Goal: Information Seeking & Learning: Understand process/instructions

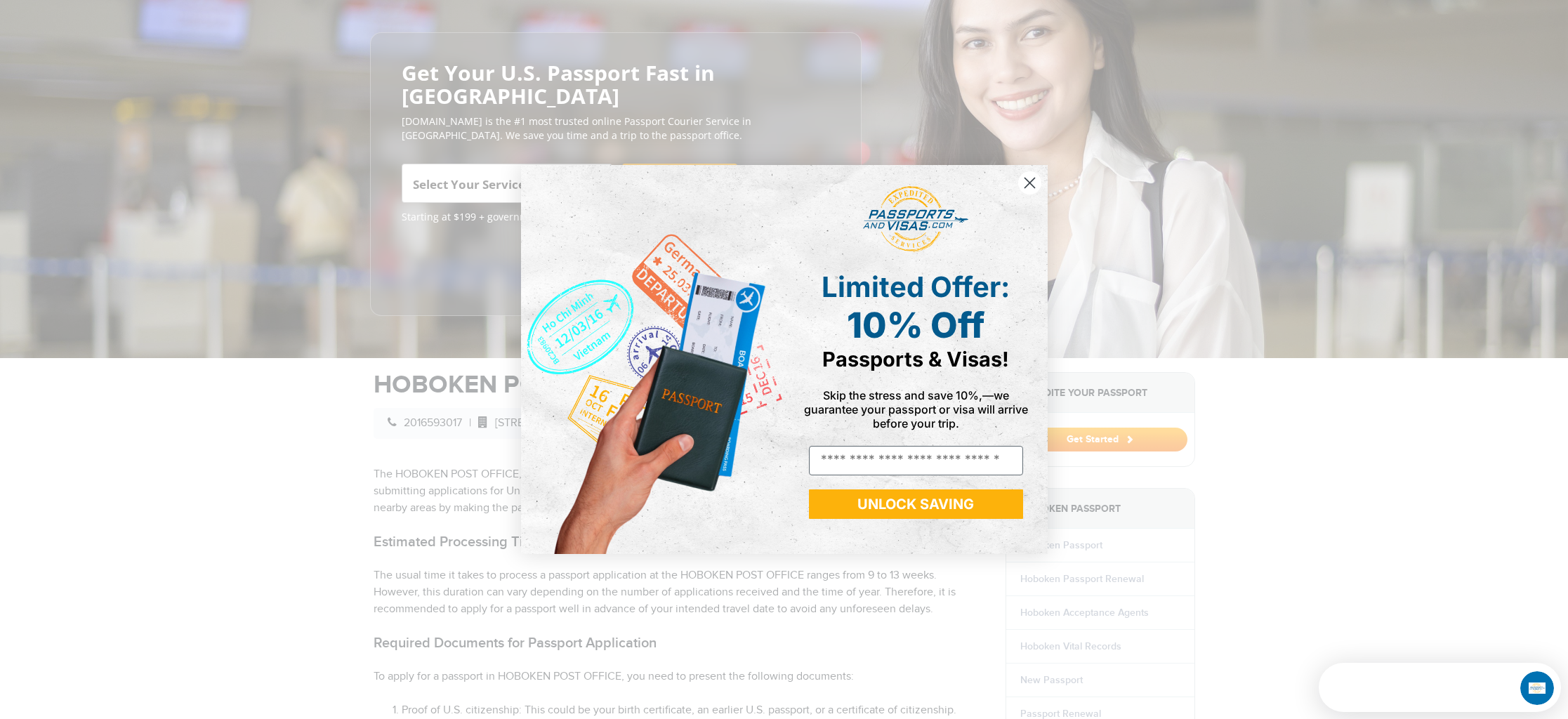
click at [1027, 181] on icon "Close dialog" at bounding box center [1029, 183] width 9 height 9
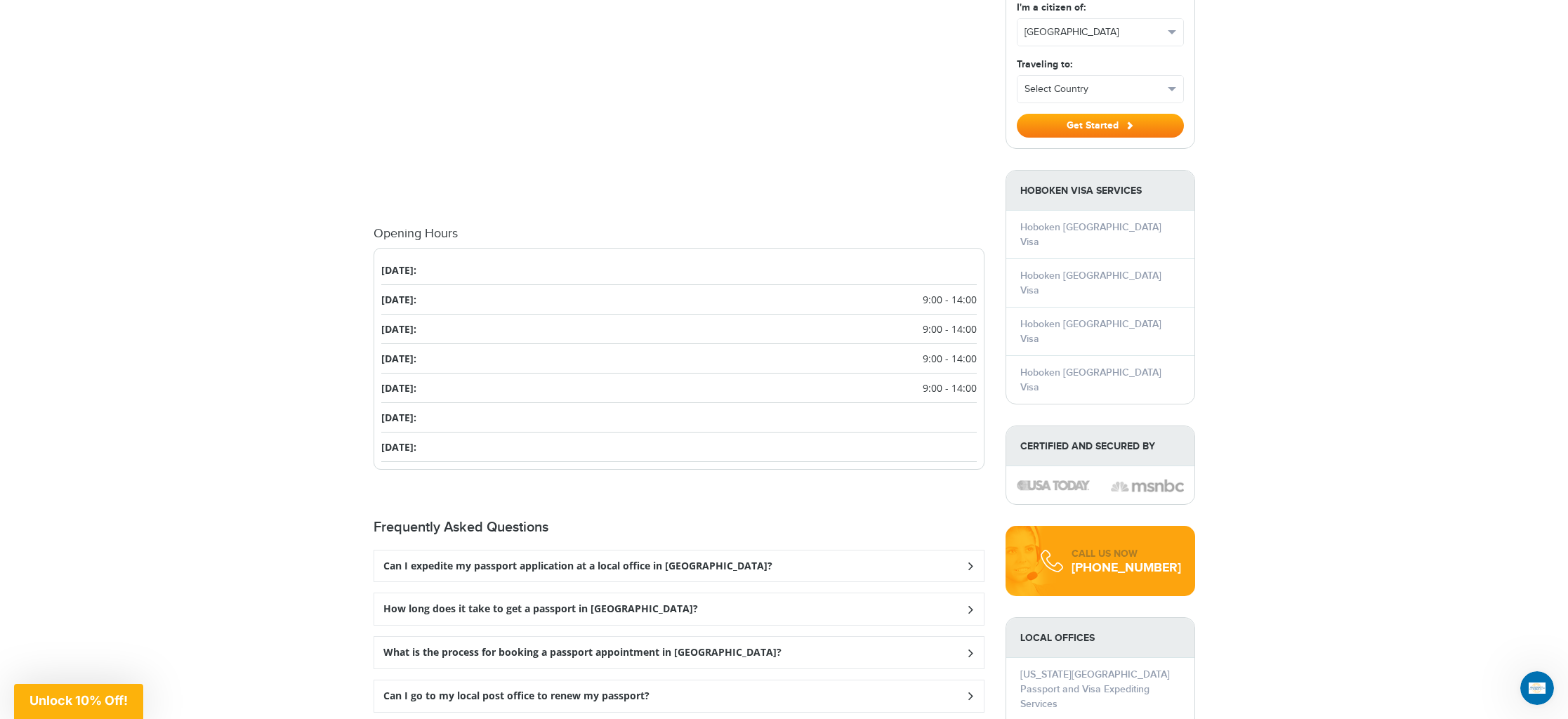
scroll to position [1337, 0]
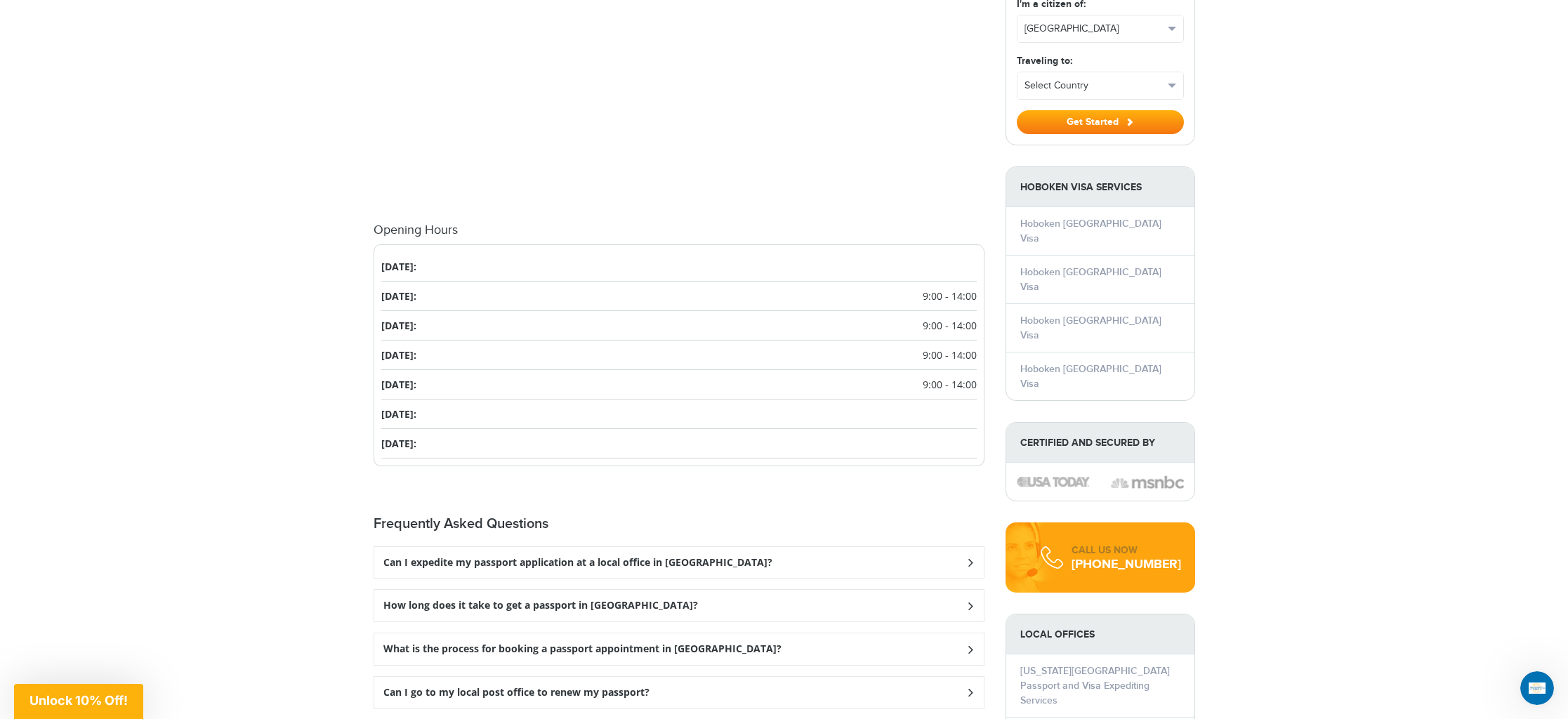
click at [863, 547] on div "Can I expedite my passport application at a local office in [GEOGRAPHIC_DATA]?" at bounding box center [679, 563] width 609 height 32
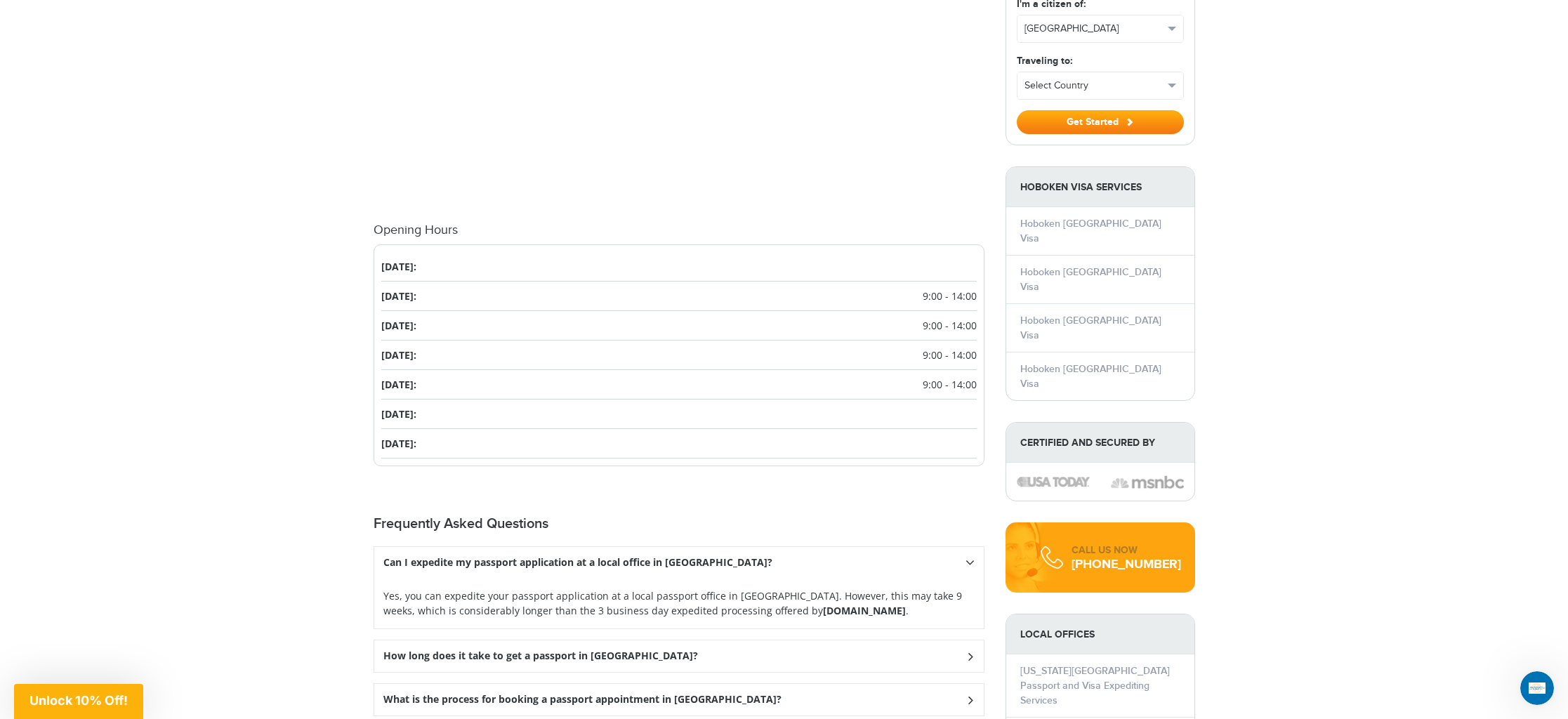
drag, startPoint x: 738, startPoint y: 588, endPoint x: 848, endPoint y: 593, distance: 110.1
click at [851, 593] on p "Yes, you can expedite your passport application at a local passport office in […" at bounding box center [678, 602] width 591 height 29
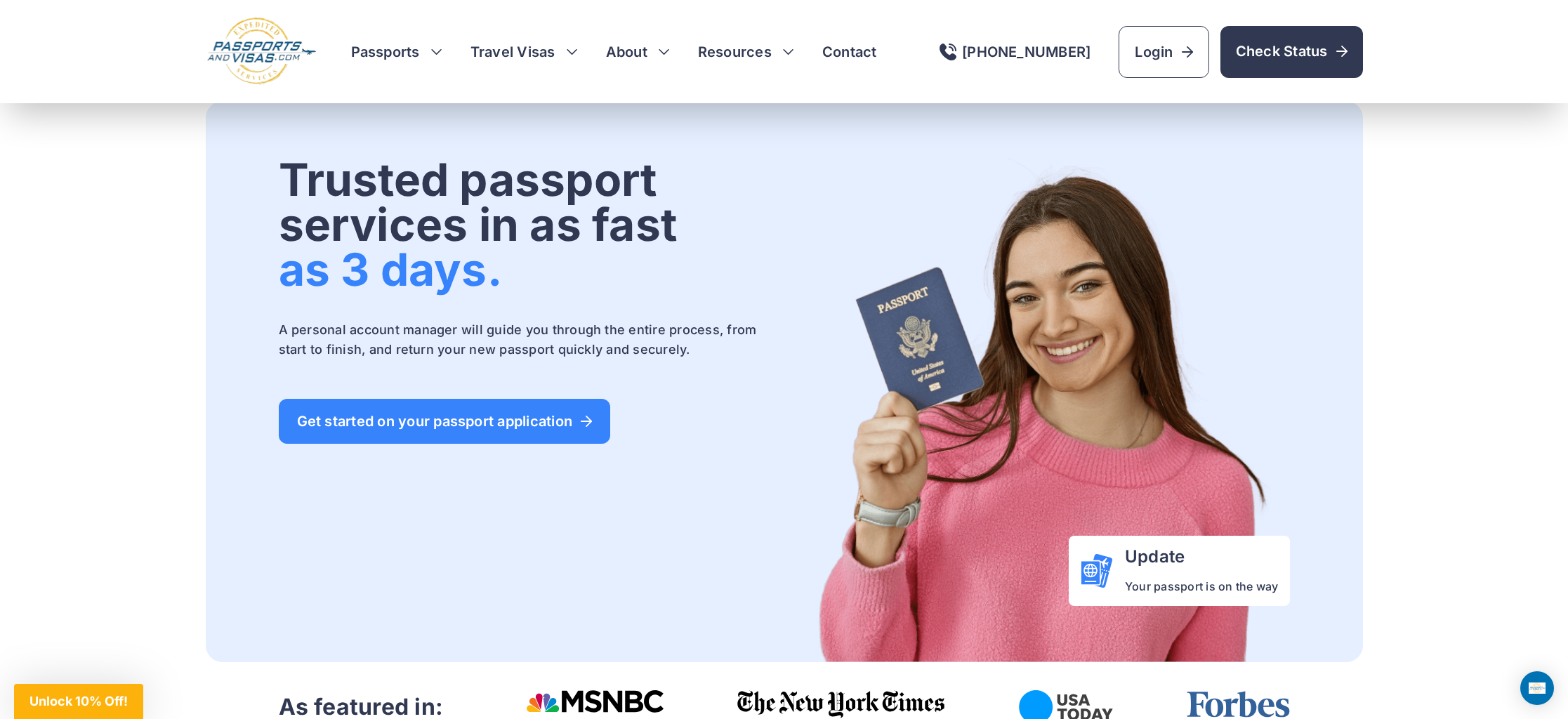
scroll to position [1, 0]
click at [439, 49] on h3 "Passports" at bounding box center [396, 51] width 91 height 20
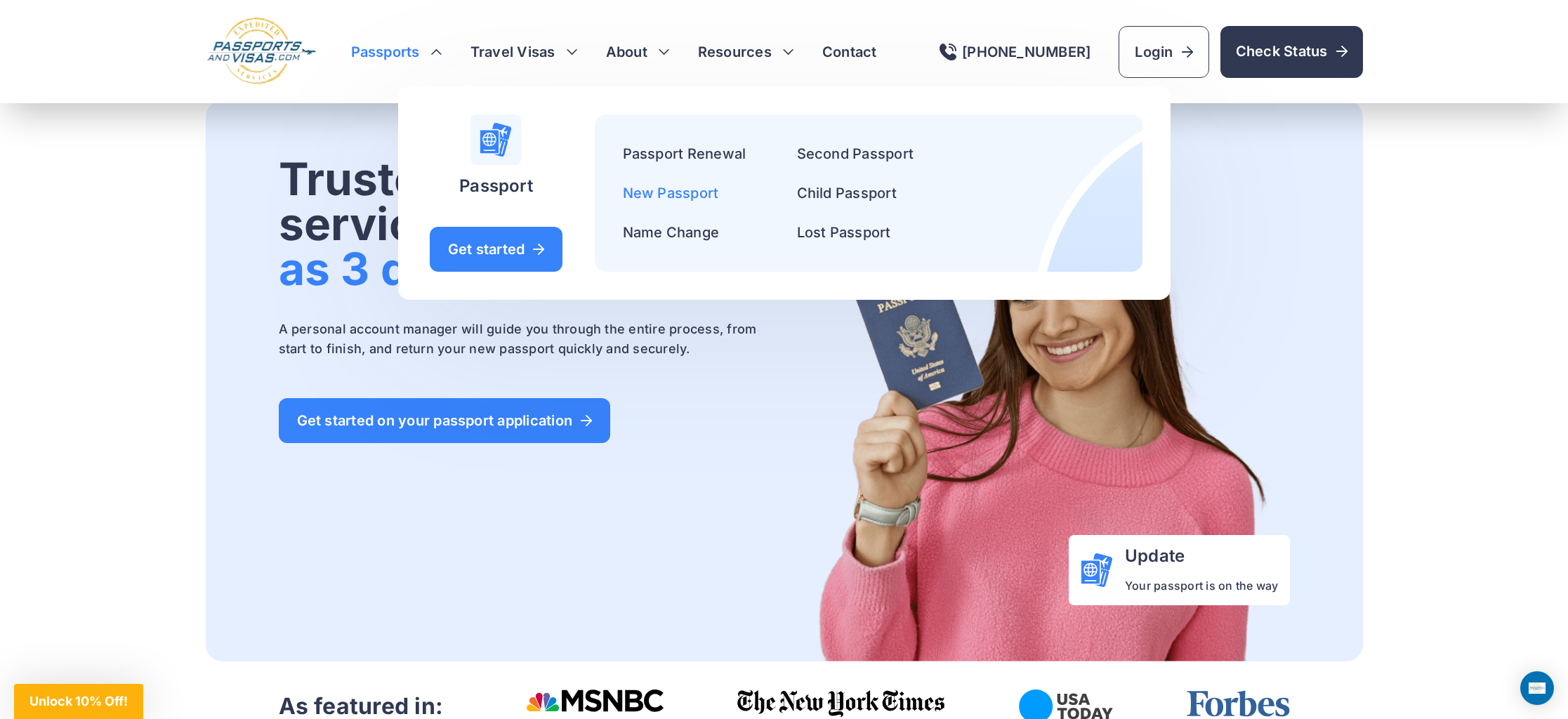
click at [653, 195] on link "New Passport" at bounding box center [670, 193] width 96 height 17
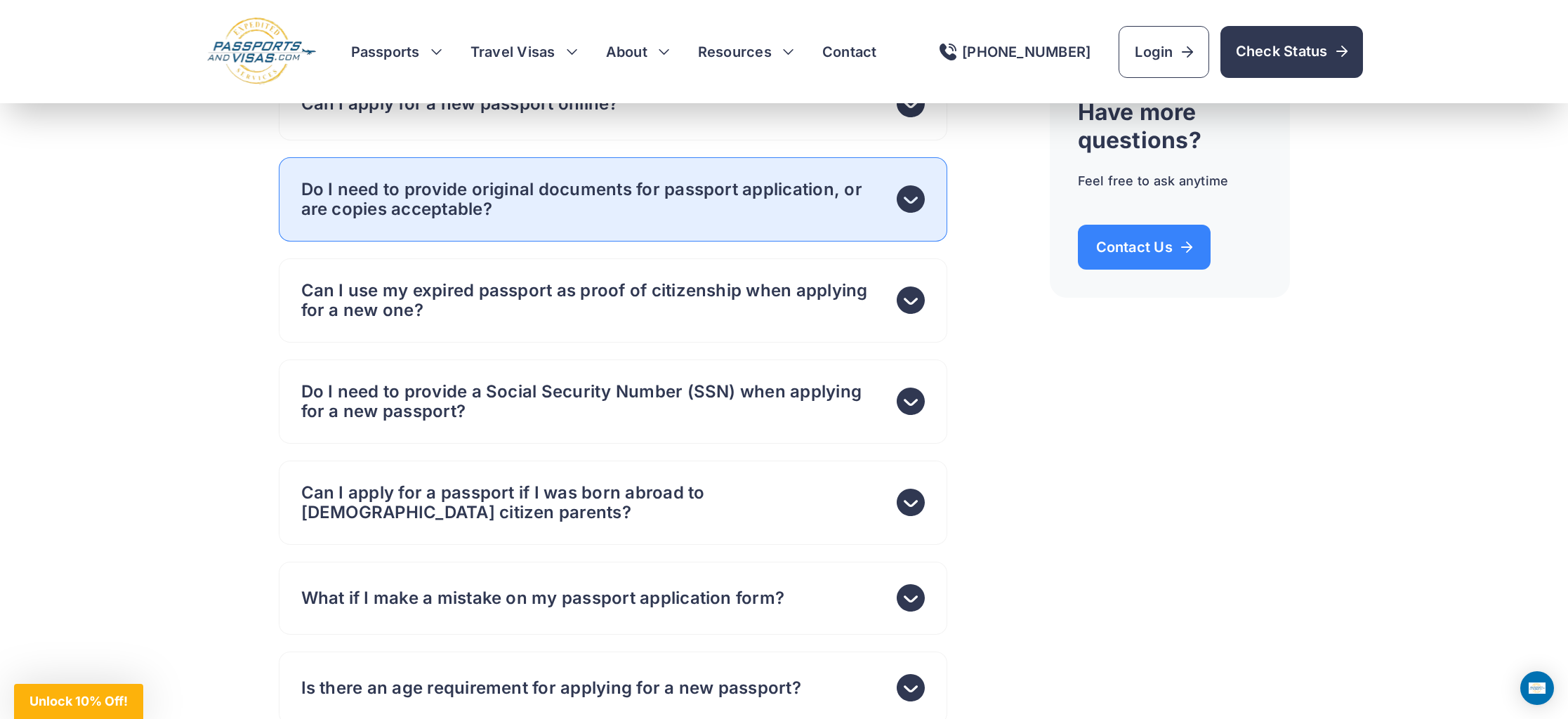
scroll to position [5716, 0]
